Goal: Transaction & Acquisition: Purchase product/service

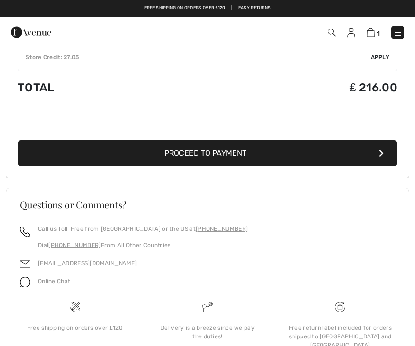
scroll to position [352, 0]
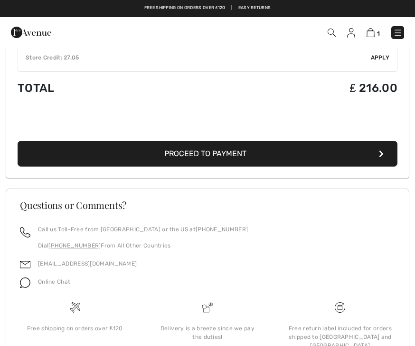
click at [300, 155] on button "Proceed to Payment" at bounding box center [208, 154] width 380 height 26
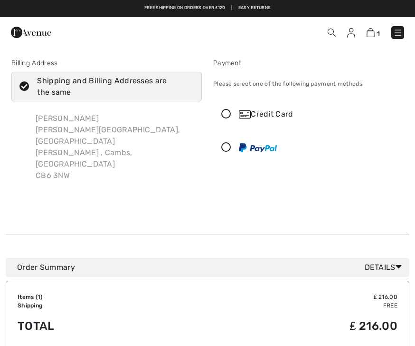
click at [23, 87] on icon at bounding box center [24, 87] width 25 height 10
click at [188, 87] on input "Shipping and Billing Addresses are the same" at bounding box center [191, 86] width 6 height 29
checkbox input "false"
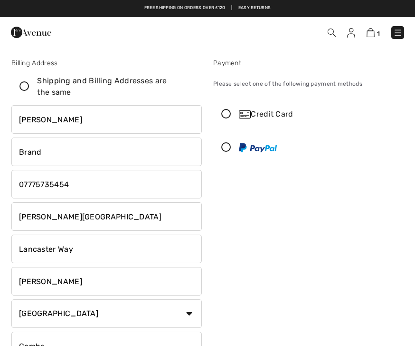
click at [230, 110] on icon at bounding box center [226, 114] width 25 height 10
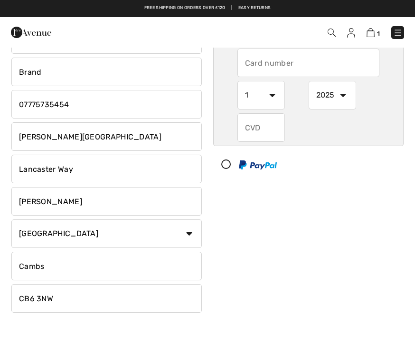
scroll to position [77, 0]
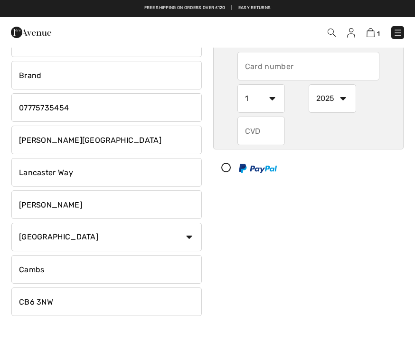
click at [269, 61] on input "text" at bounding box center [309, 66] width 142 height 29
type input "5521573064639888"
click at [268, 102] on select "1 2 3 4 5 6 7 8 9 10 11 12" at bounding box center [262, 98] width 48 height 29
select select "11"
click at [346, 98] on select "2025 2026 2027 2028 2029 2030 2031 2032 2033 2034 2035" at bounding box center [333, 98] width 48 height 29
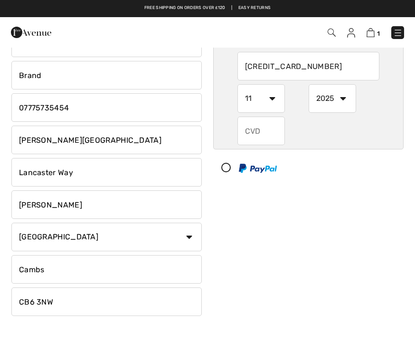
select select "2029"
click at [271, 128] on input "text" at bounding box center [262, 130] width 48 height 29
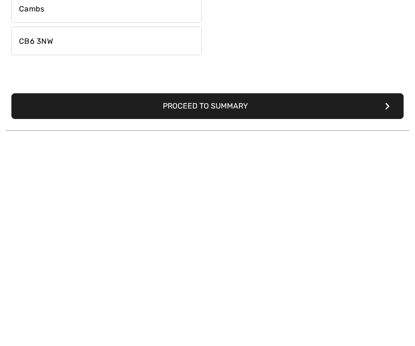
scroll to position [137, 0]
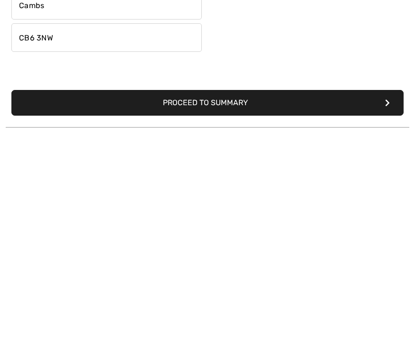
type input "964"
click at [253, 293] on button "Proceed to Summary" at bounding box center [207, 306] width 393 height 26
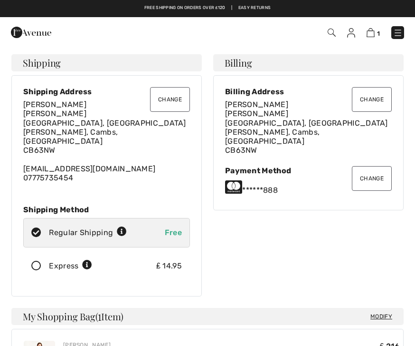
click at [172, 99] on button "Change" at bounding box center [170, 99] width 40 height 25
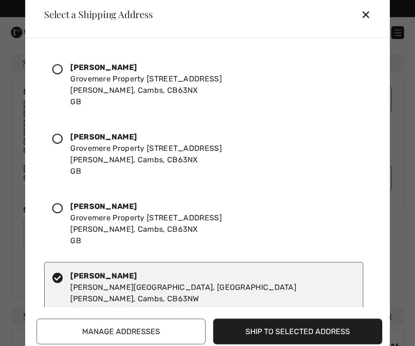
click at [57, 75] on div at bounding box center [61, 84] width 18 height 46
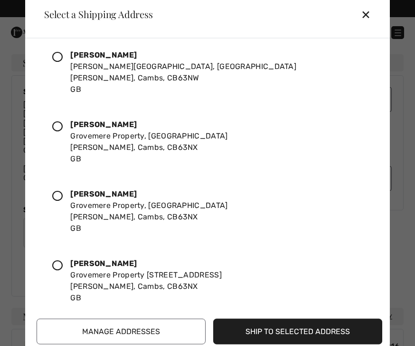
click at [302, 331] on button "Ship to Selected Address" at bounding box center [297, 331] width 169 height 26
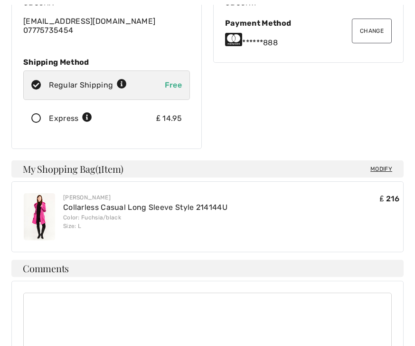
scroll to position [148, 0]
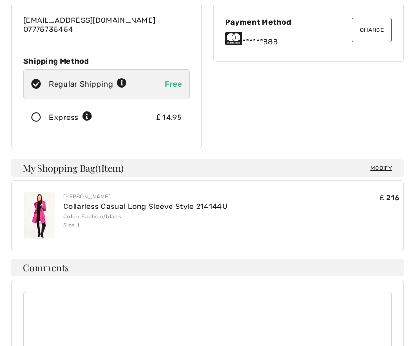
click at [42, 103] on div "Express ₤ 14.95" at bounding box center [106, 117] width 167 height 29
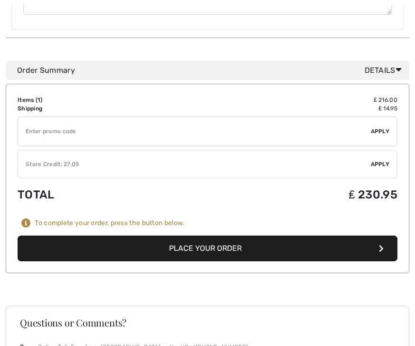
scroll to position [495, 0]
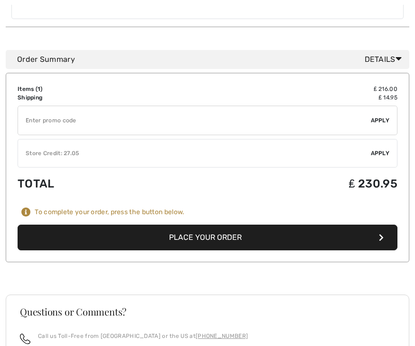
click at [242, 228] on button "Place Your Order" at bounding box center [208, 238] width 380 height 26
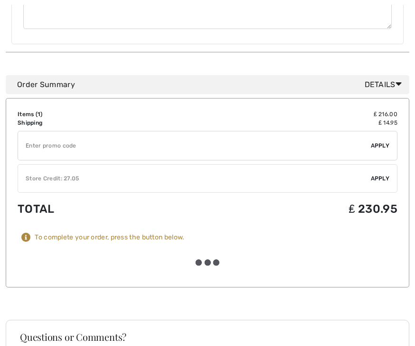
scroll to position [496, 0]
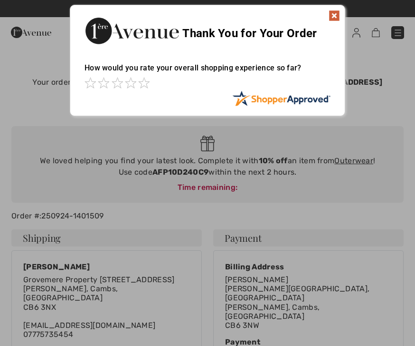
click at [338, 19] on img at bounding box center [334, 15] width 11 height 11
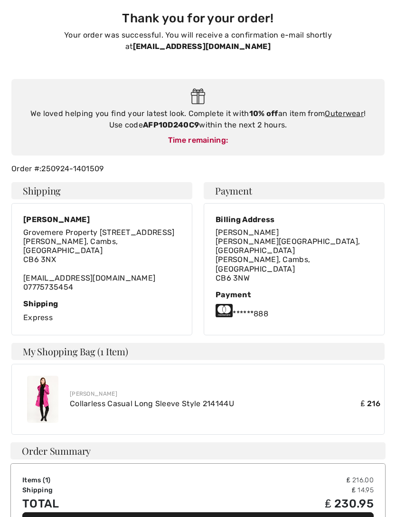
scroll to position [46, 0]
